Goal: Manage account settings

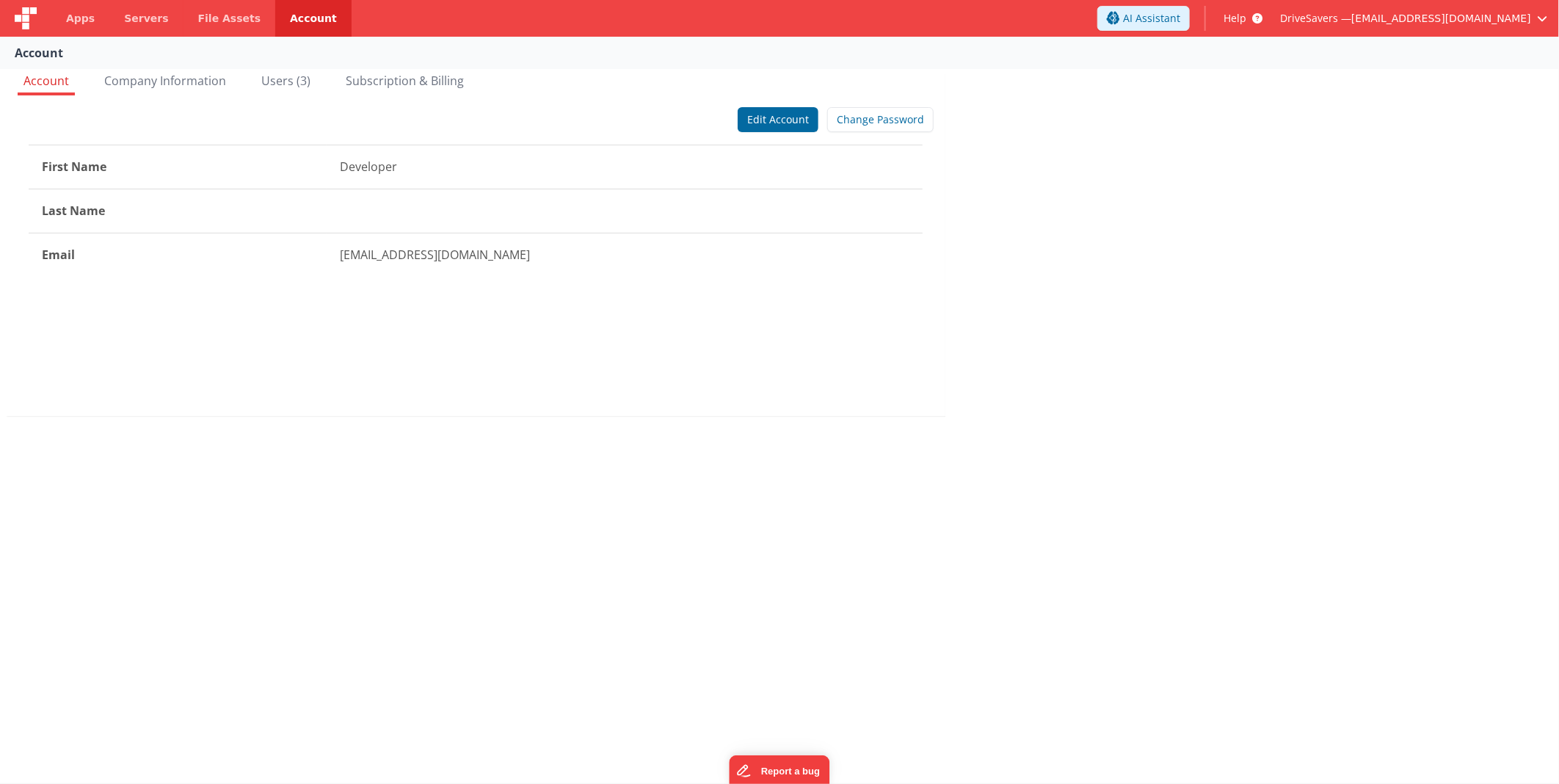
click at [1040, 443] on div "Account Account Company Information Users (3) Subscription & Billing Edit Accou…" at bounding box center [780, 410] width 1559 height 747
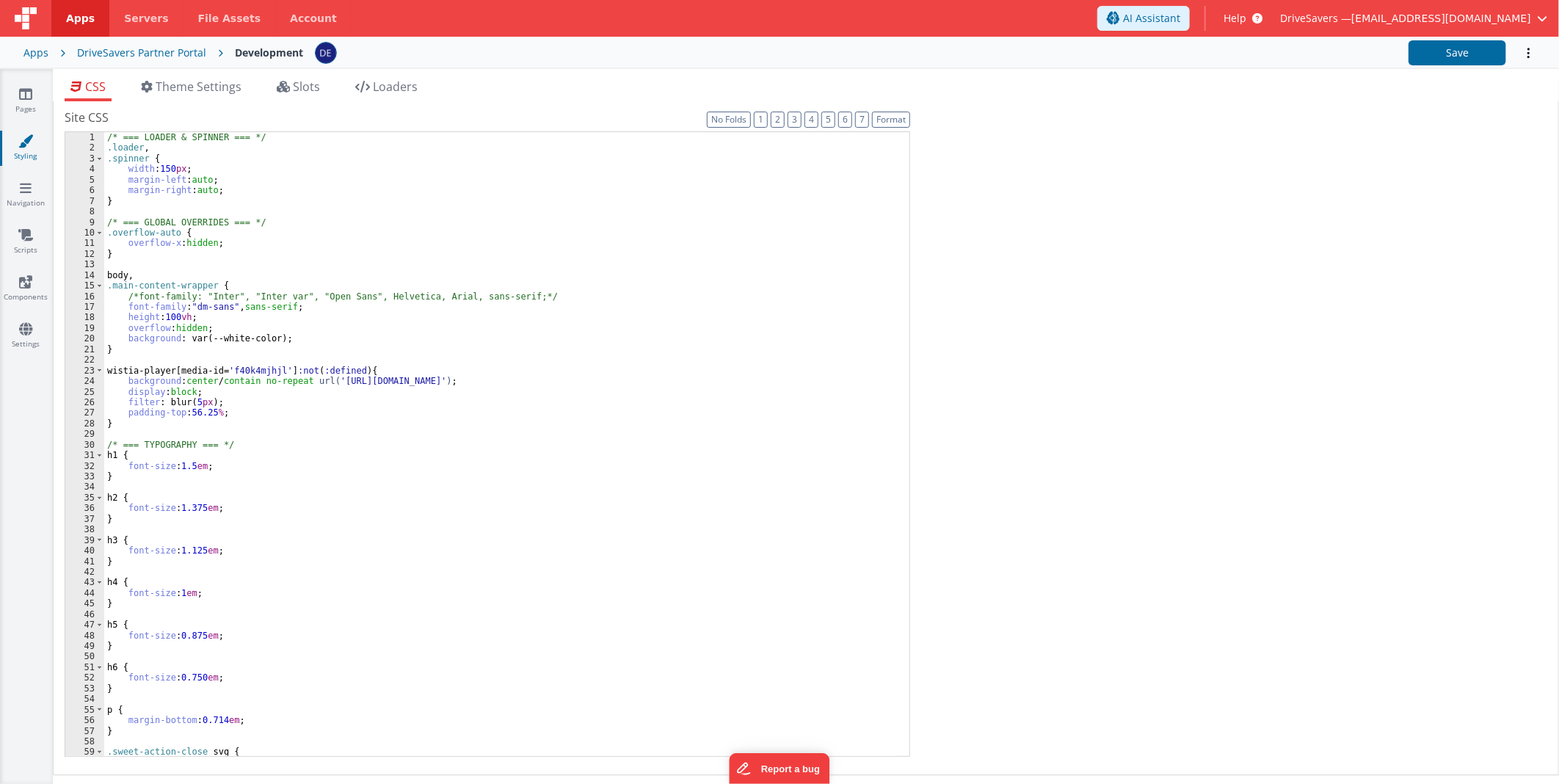
click at [1030, 453] on div "Site CSS Format 7 6 5 4 3 2 1 No Folds 1 2 3 4 5 6 7 8 9 10 11 12 13 14 15 16 1…" at bounding box center [806, 437] width 1483 height 658
click at [409, 329] on div "/* === LOADER & SPINNER === */ .loader , .spinner { width : 150 px ; margin-lef…" at bounding box center [500, 454] width 793 height 646
click at [1267, 192] on div "Site CSS Format 7 6 5 4 3 2 1 No Folds 1 2 3 4 5 6 7 8 9 10 11 12 13 14 15 16 1…" at bounding box center [806, 437] width 1483 height 658
